Goal: Navigation & Orientation: Find specific page/section

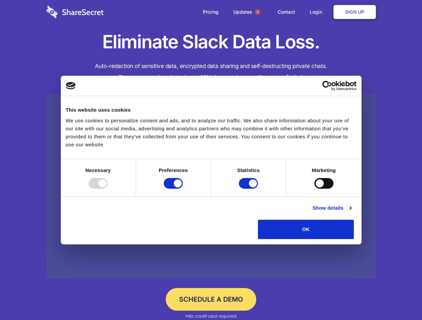
click at [107, 189] on div at bounding box center [97, 183] width 19 height 11
click at [183, 189] on input "Preferences" at bounding box center [173, 183] width 19 height 11
checkbox input "false"
click at [249, 189] on input "Statistics" at bounding box center [248, 183] width 19 height 11
checkbox input "false"
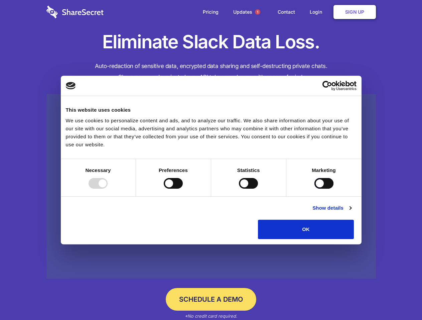
click at [314, 189] on input "Marketing" at bounding box center [323, 183] width 19 height 11
checkbox input "true"
click at [351, 212] on link "Show details" at bounding box center [331, 208] width 39 height 8
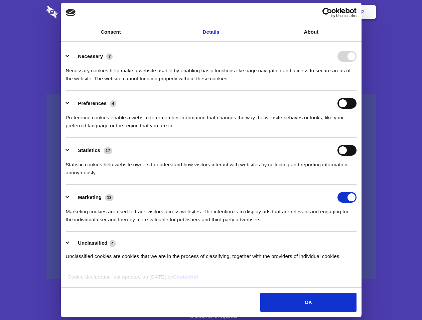
click at [356, 91] on li "Necessary 7 Necessary cookies help make a website usable by enabling basic func…" at bounding box center [211, 67] width 290 height 47
click at [257, 12] on span "1" at bounding box center [257, 11] width 5 height 5
